Goal: Information Seeking & Learning: Find specific page/section

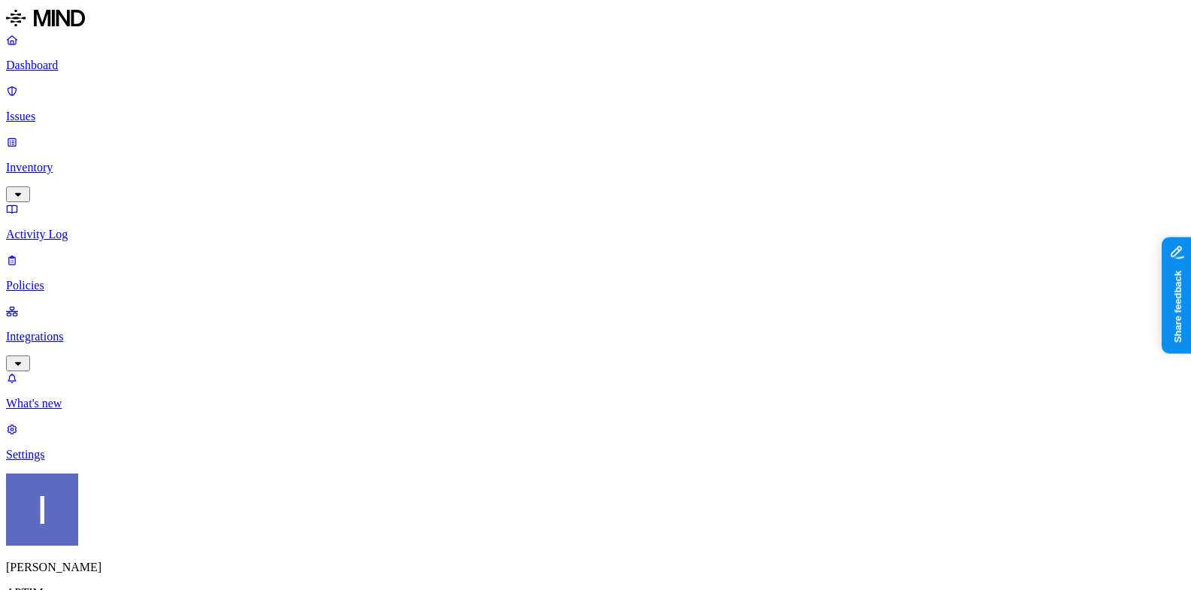
click at [88, 462] on p "Settings" at bounding box center [595, 455] width 1179 height 14
click at [105, 228] on p "Activity Log" at bounding box center [595, 235] width 1179 height 14
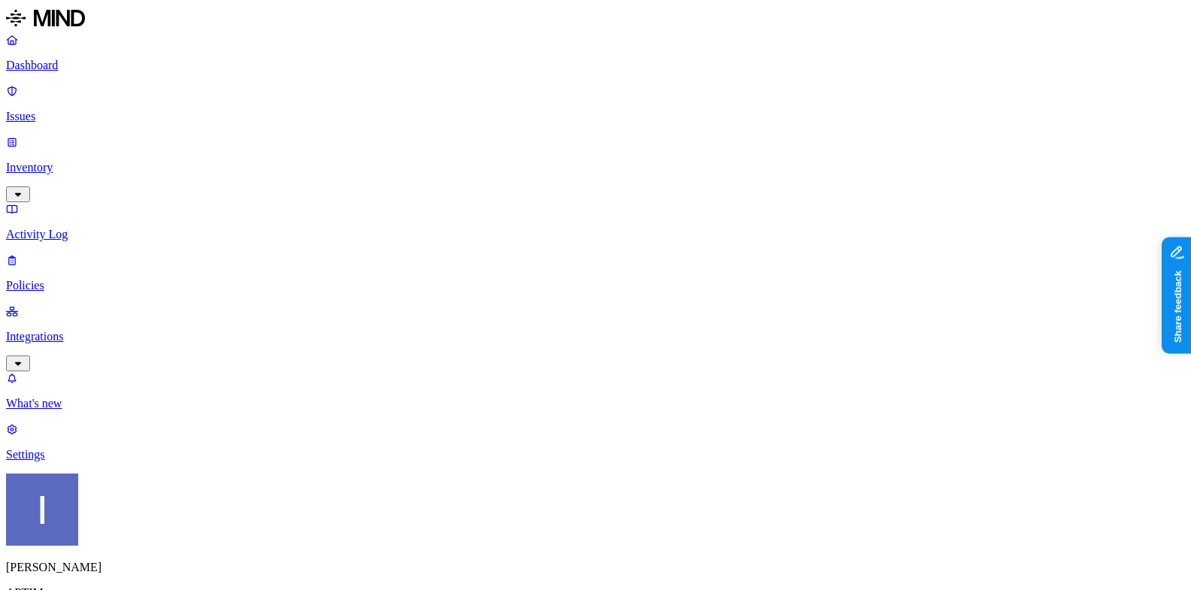
paste input "[PERSON_NAME][EMAIL_ADDRESS][PERSON_NAME][DOMAIN_NAME]"
type input "[PERSON_NAME][EMAIL_ADDRESS][PERSON_NAME][DOMAIN_NAME]"
click at [94, 85] on link "Issues" at bounding box center [595, 103] width 1179 height 39
click at [94, 161] on p "Inventory" at bounding box center [595, 168] width 1179 height 14
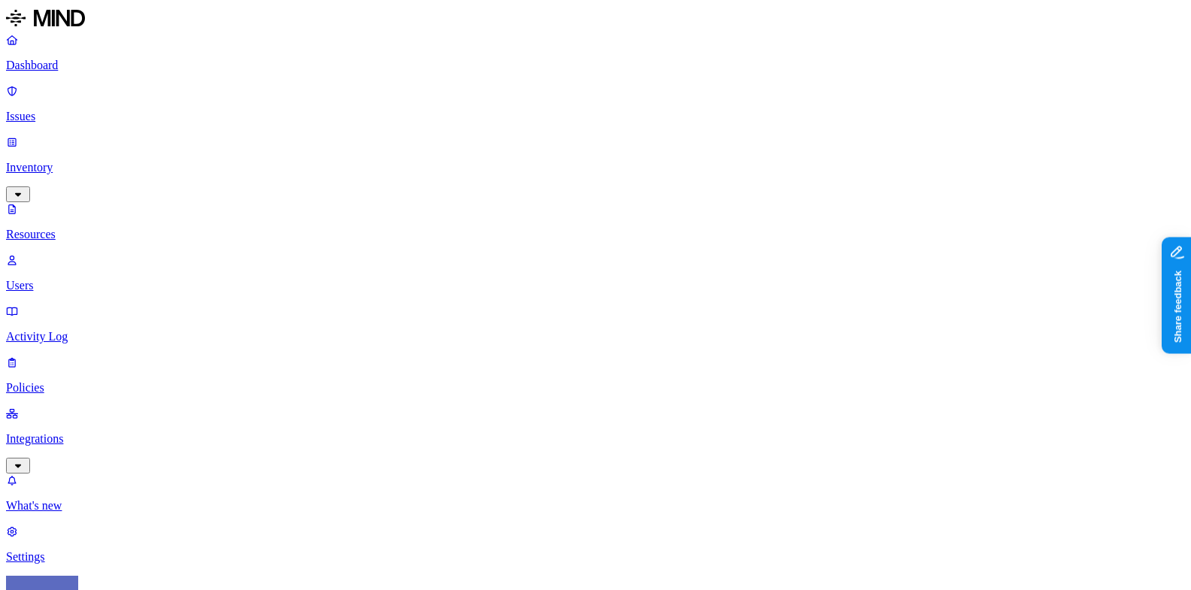
click at [94, 202] on link "Resources" at bounding box center [595, 221] width 1179 height 39
click at [94, 279] on p "Users" at bounding box center [595, 286] width 1179 height 14
paste input "[PERSON_NAME][EMAIL_ADDRESS][PERSON_NAME][DOMAIN_NAME]"
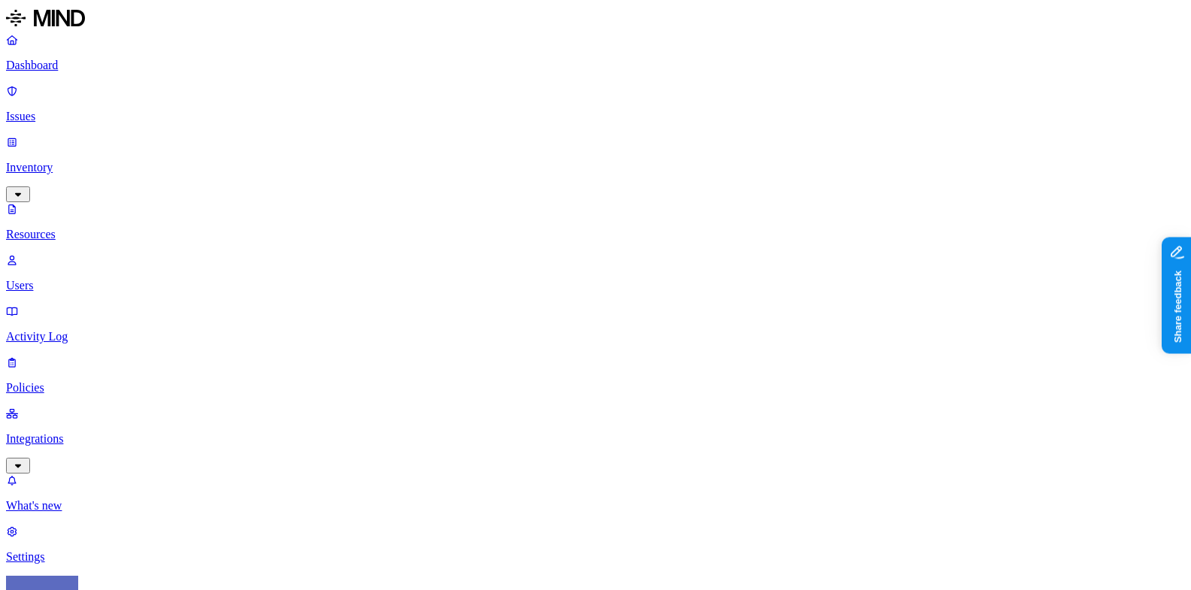
drag, startPoint x: 941, startPoint y: 274, endPoint x: 1081, endPoint y: 275, distance: 139.9
drag, startPoint x: 1081, startPoint y: 275, endPoint x: 1191, endPoint y: 281, distance: 109.9
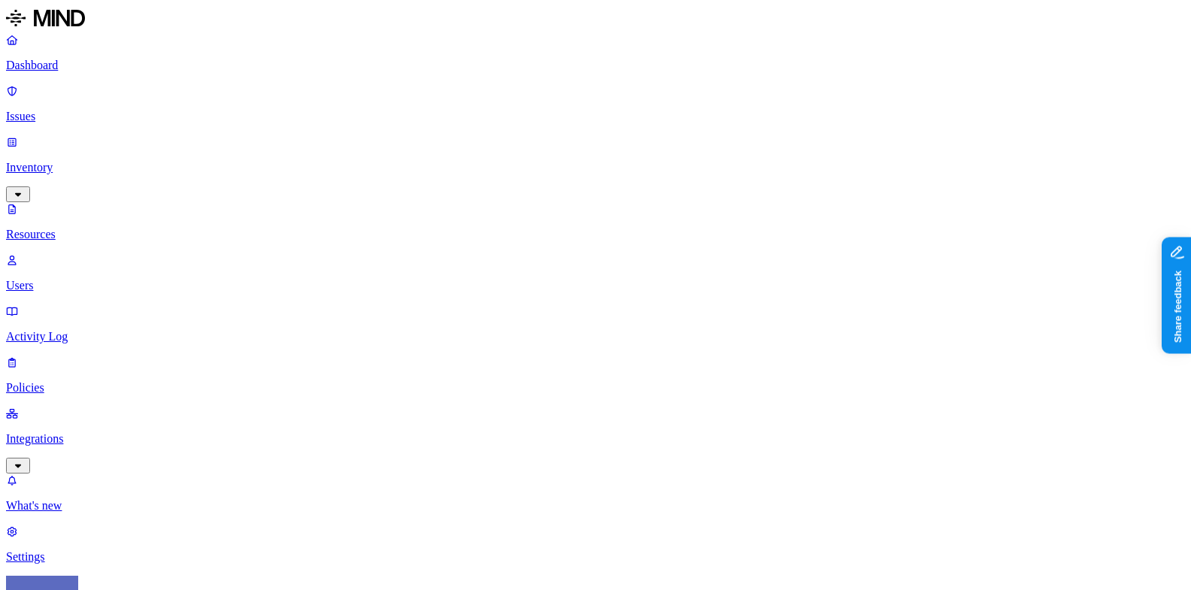
type input "[PERSON_NAME]"
click at [97, 551] on p "Settings" at bounding box center [595, 558] width 1179 height 14
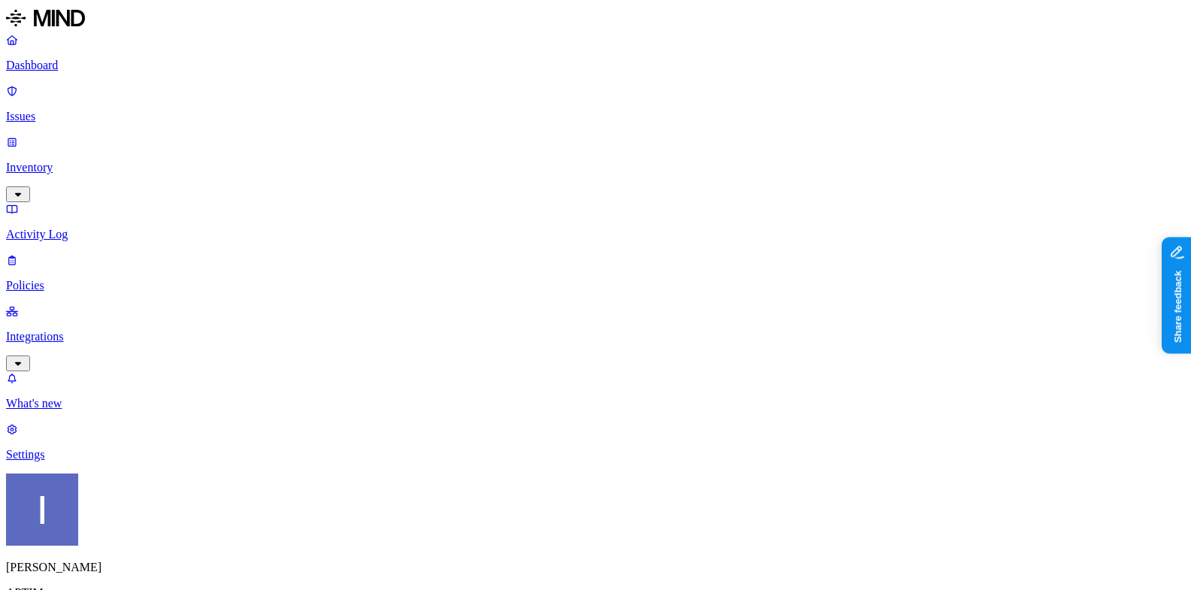
click at [56, 161] on p "Inventory" at bounding box center [595, 168] width 1179 height 14
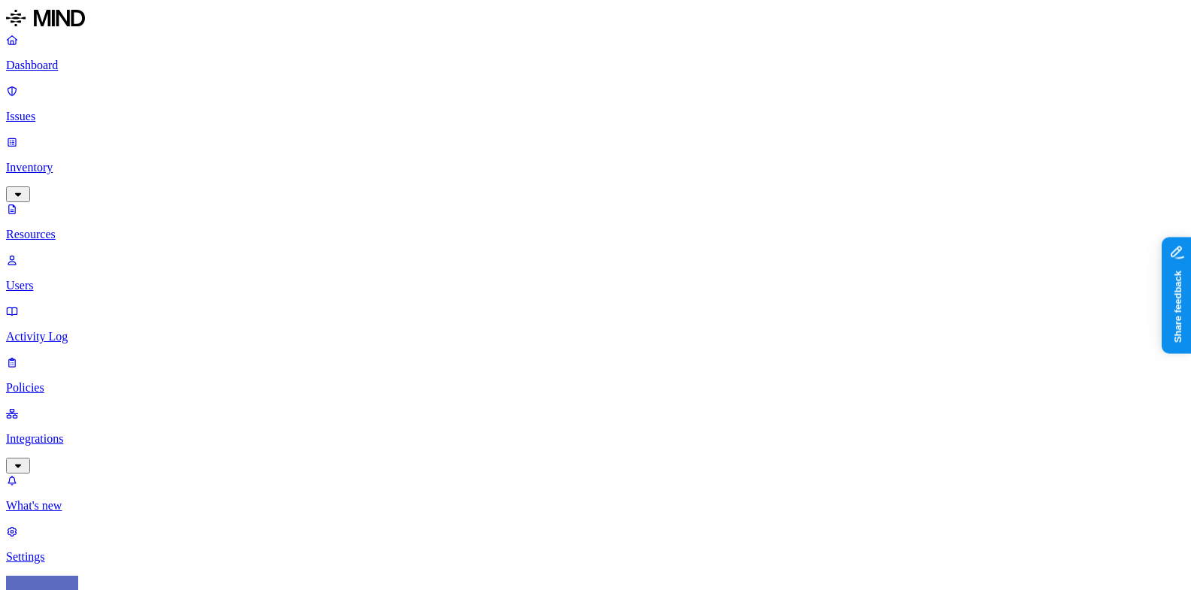
click at [57, 279] on p "Users" at bounding box center [595, 286] width 1179 height 14
paste input "[PERSON_NAME][EMAIL_ADDRESS][PERSON_NAME][DOMAIN_NAME]"
type input "[PERSON_NAME][EMAIL_ADDRESS][PERSON_NAME][DOMAIN_NAME]"
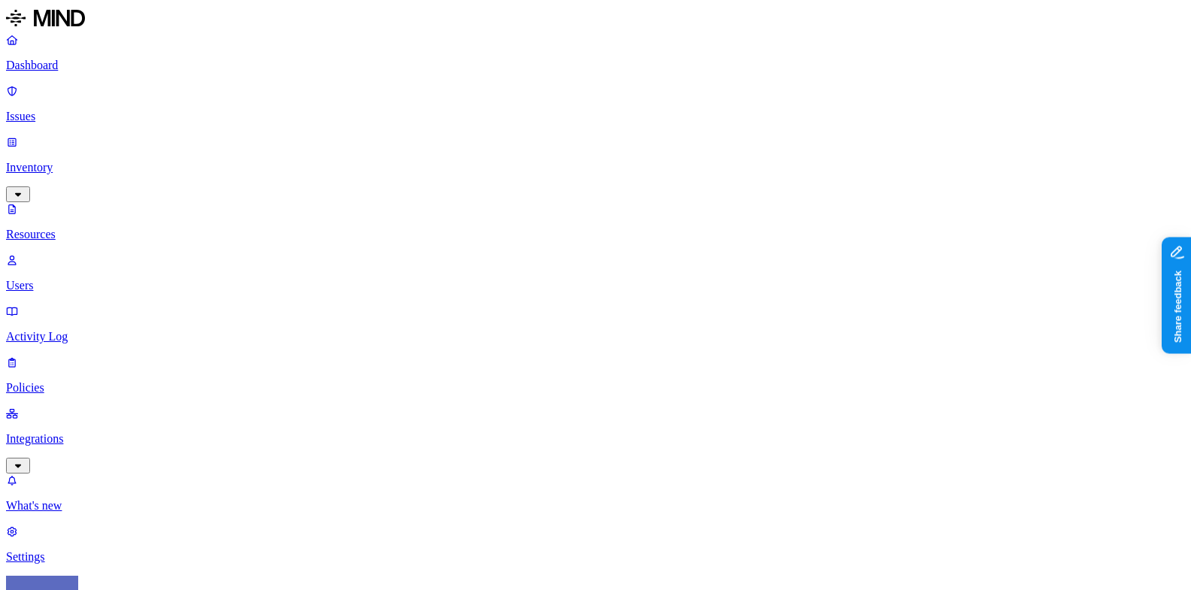
drag, startPoint x: 938, startPoint y: 244, endPoint x: 1191, endPoint y: 241, distance: 253.5
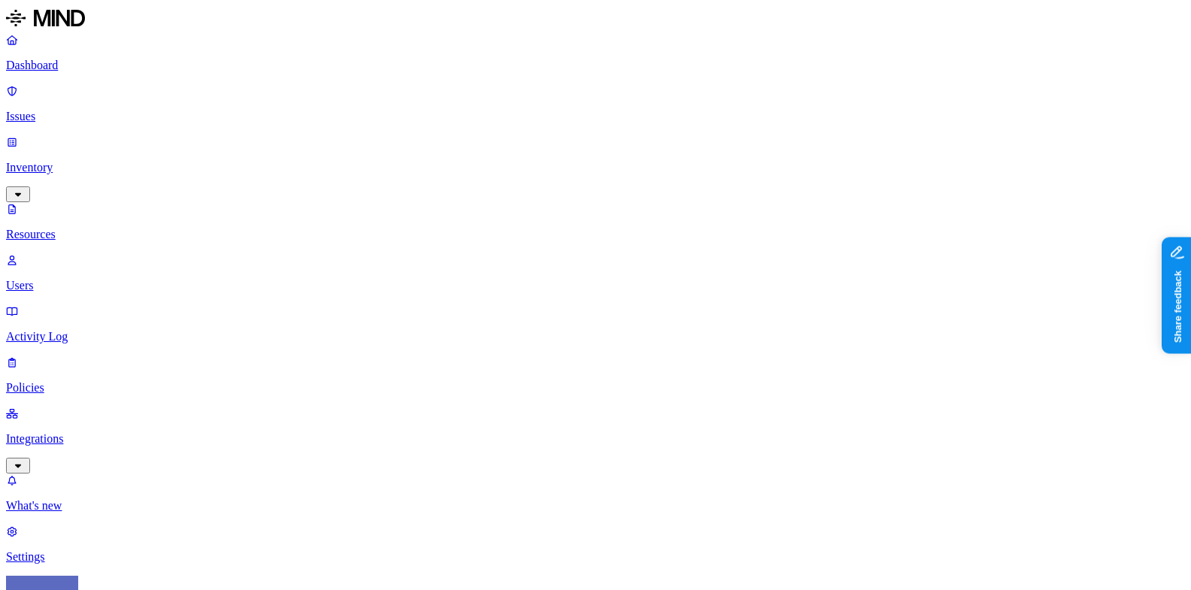
drag, startPoint x: 1148, startPoint y: 396, endPoint x: 1123, endPoint y: 392, distance: 25.1
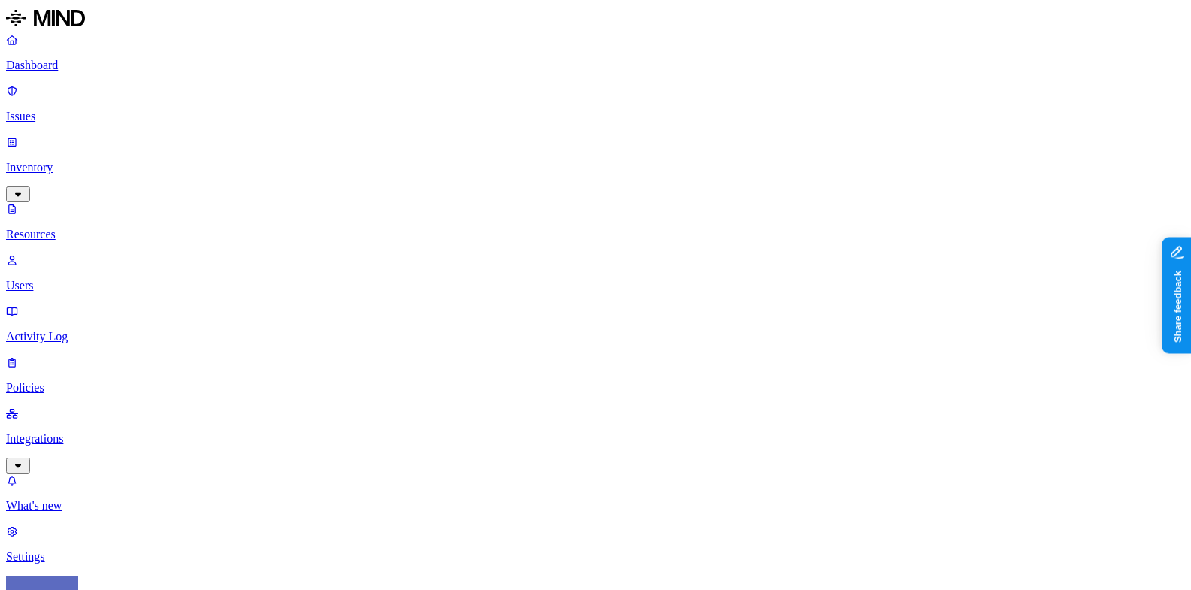
drag, startPoint x: 1123, startPoint y: 392, endPoint x: 1072, endPoint y: 283, distance: 120.4
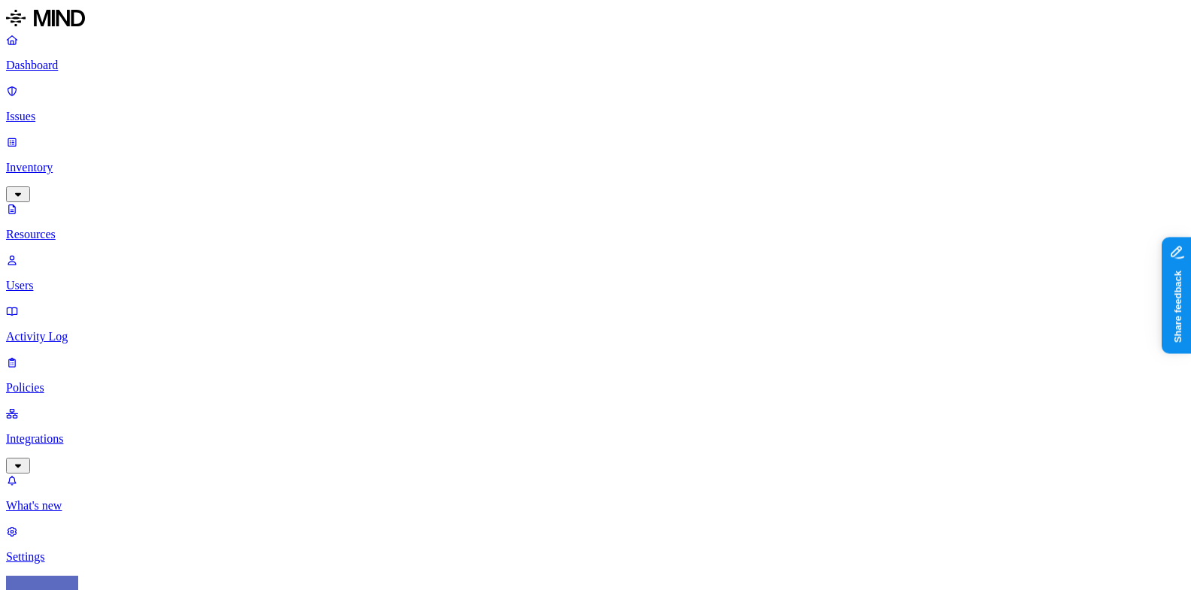
scroll to position [466, 0]
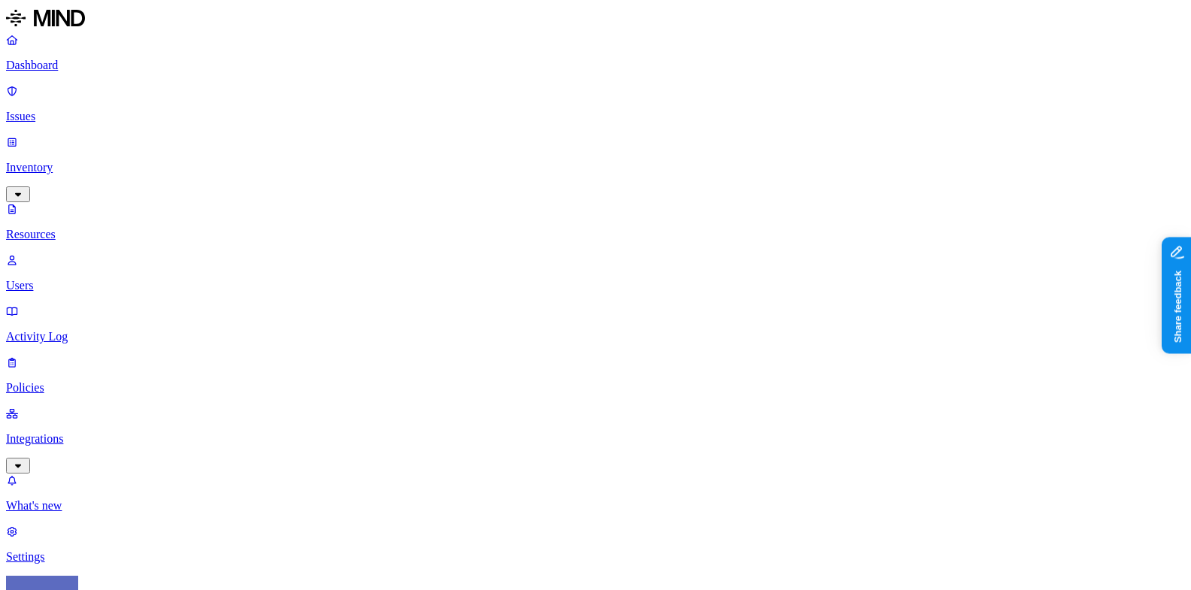
type input "cyera"
type input "quote"
type input "aptim"
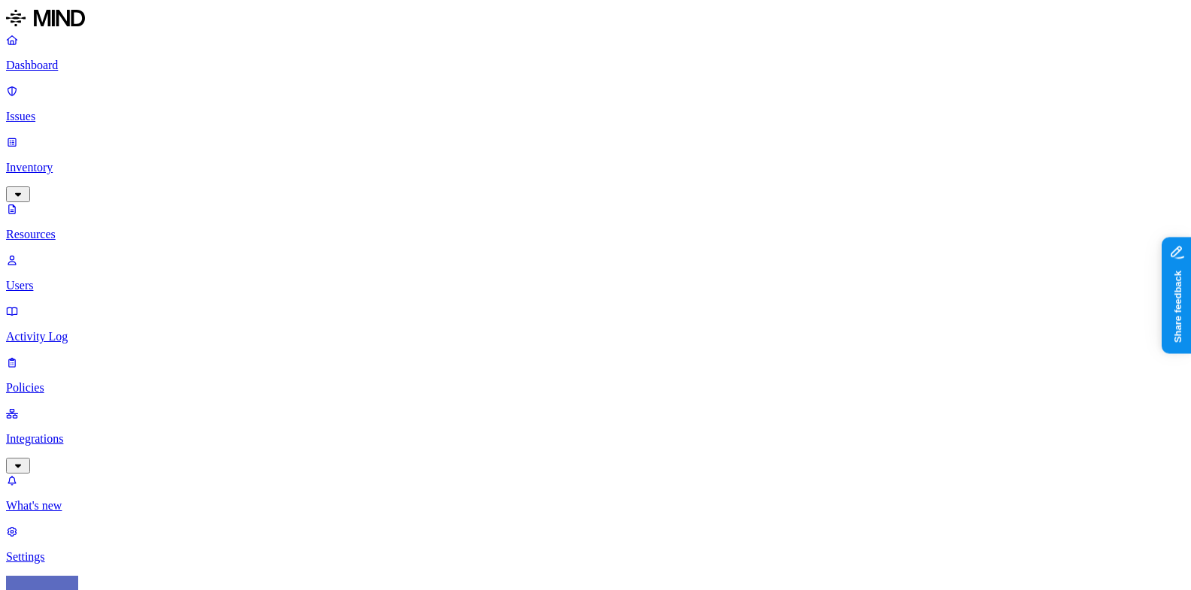
click at [71, 135] on link "Inventory" at bounding box center [595, 167] width 1179 height 65
type input "x"
type input "cyera"
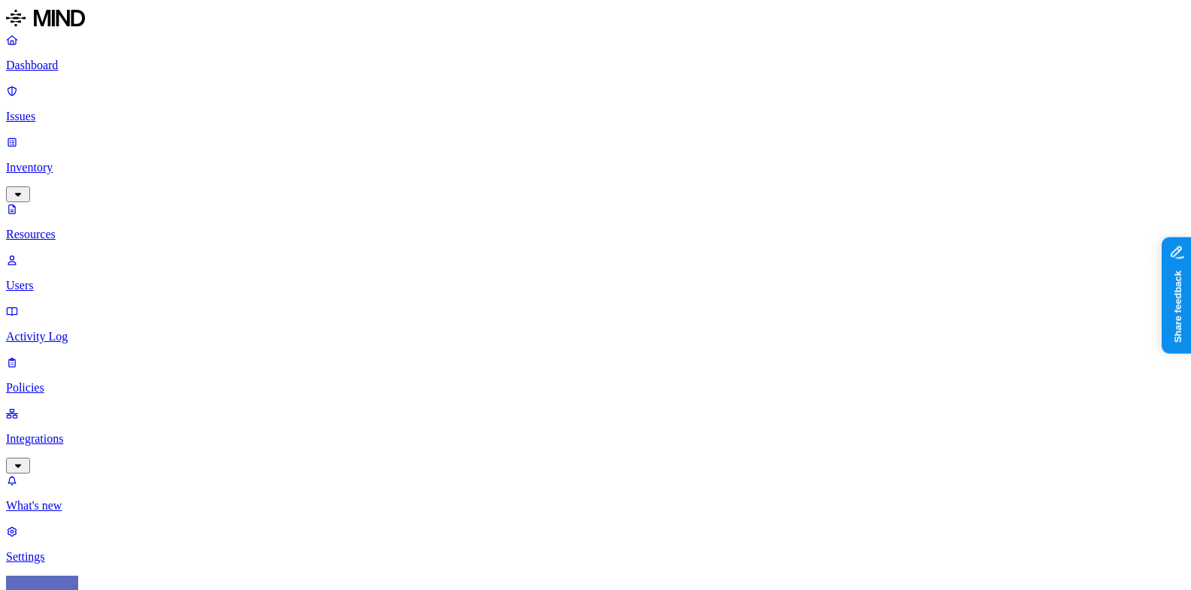
click at [129, 228] on p "Resources" at bounding box center [595, 235] width 1179 height 14
click at [85, 61] on p "Dashboard" at bounding box center [595, 66] width 1179 height 14
